Goal: Transaction & Acquisition: Purchase product/service

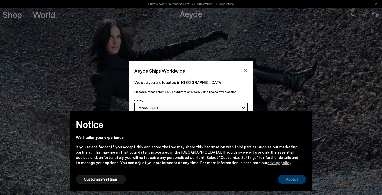
click at [290, 182] on button "Accept" at bounding box center [292, 179] width 28 height 9
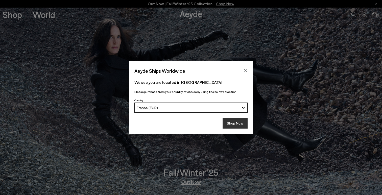
click at [241, 124] on button "Shop Now" at bounding box center [235, 123] width 25 height 11
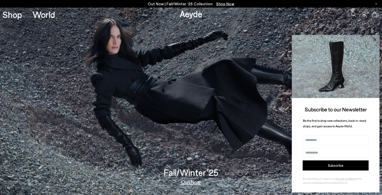
click at [375, 40] on icon at bounding box center [375, 39] width 3 height 3
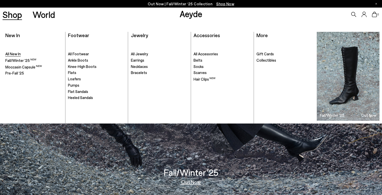
click at [18, 54] on span "All New In" at bounding box center [12, 54] width 15 height 5
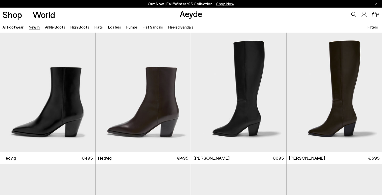
click at [374, 27] on span "Filters" at bounding box center [373, 27] width 10 height 5
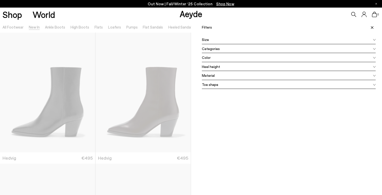
click at [225, 57] on div "Color" at bounding box center [289, 57] width 174 height 9
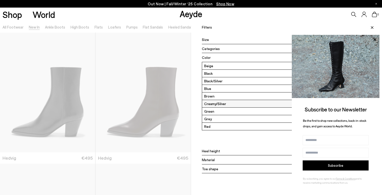
click at [220, 106] on label "Creamy/Silver" at bounding box center [288, 103] width 173 height 7
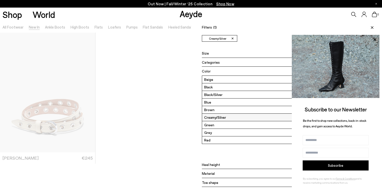
click at [221, 118] on label "Creamy/Silver" at bounding box center [288, 117] width 173 height 7
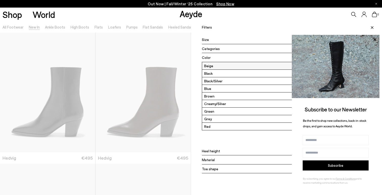
click at [220, 67] on label "Beige" at bounding box center [288, 65] width 173 height 7
